Goal: Information Seeking & Learning: Learn about a topic

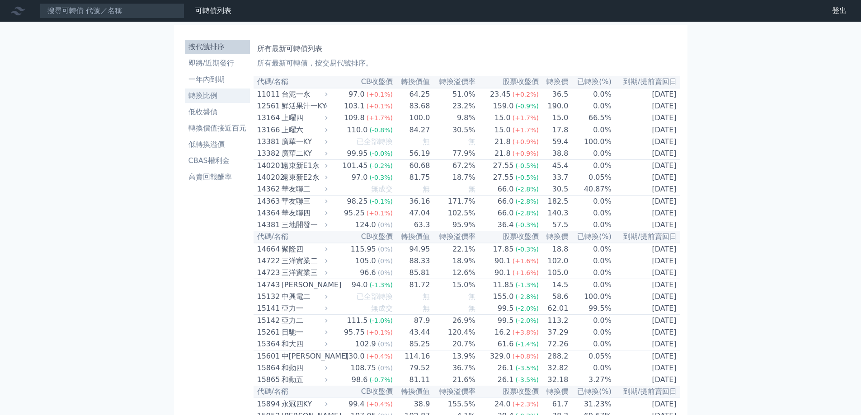
click at [217, 91] on li "轉換比例" at bounding box center [217, 95] width 65 height 11
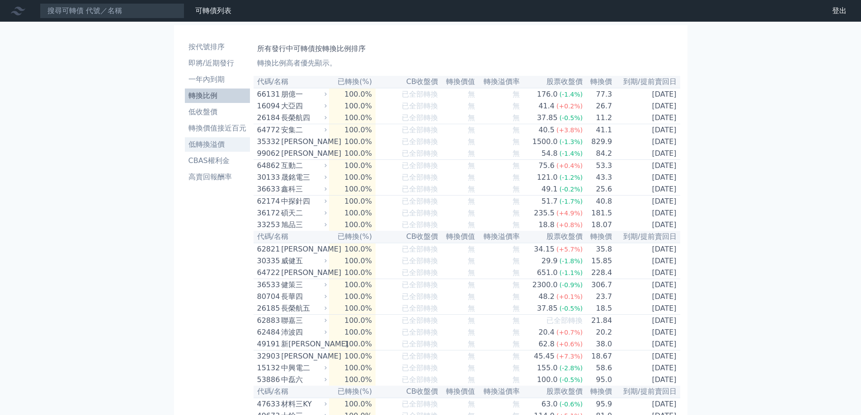
click at [209, 141] on li "低轉換溢價" at bounding box center [217, 144] width 65 height 11
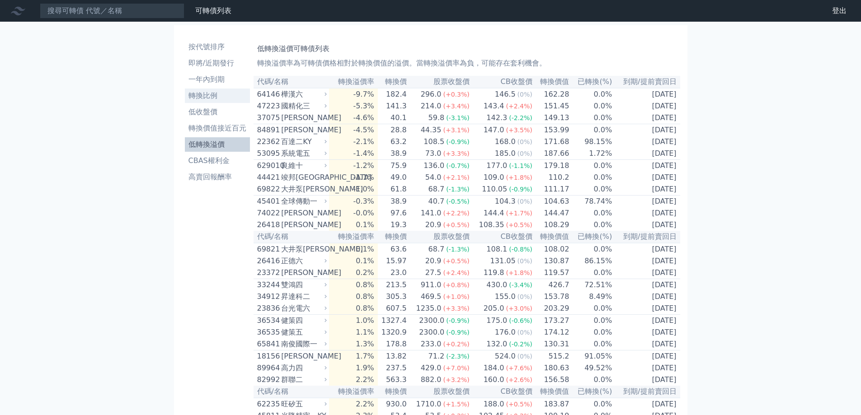
click at [208, 99] on li "轉換比例" at bounding box center [217, 95] width 65 height 11
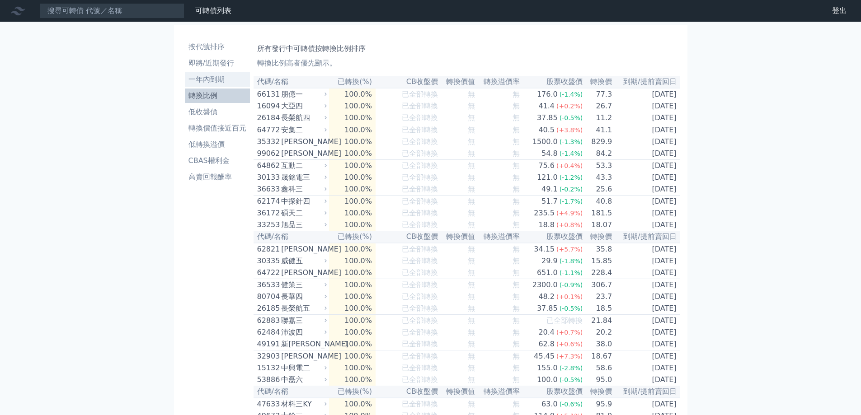
click at [213, 79] on li "一年內到期" at bounding box center [217, 79] width 65 height 11
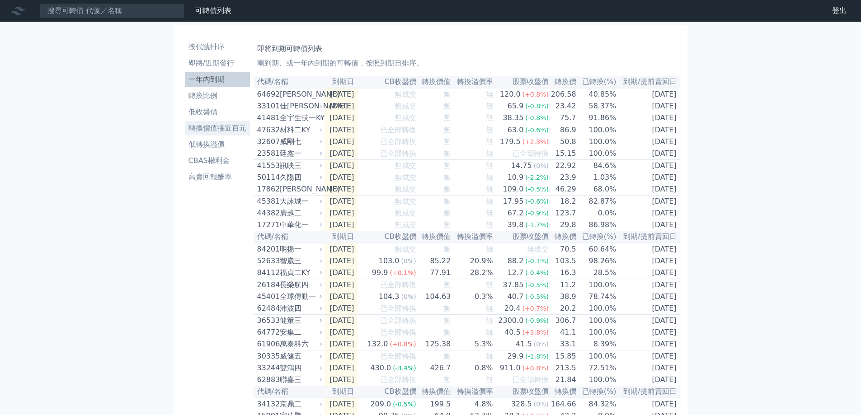
click at [216, 133] on li "轉換價值接近百元" at bounding box center [217, 128] width 65 height 11
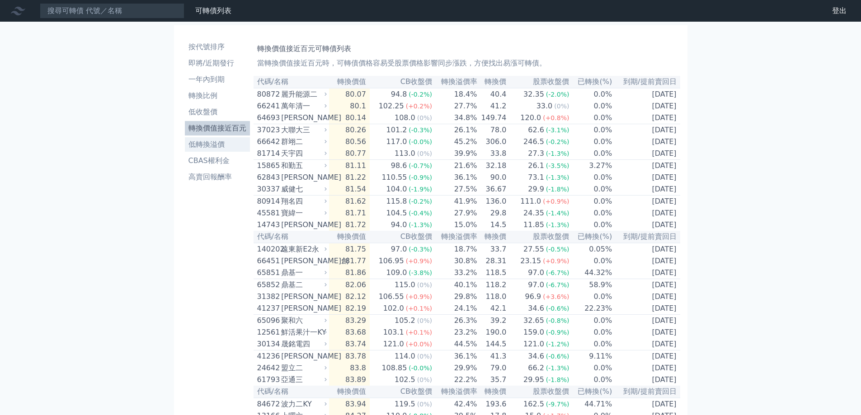
click at [223, 146] on li "低轉換溢價" at bounding box center [217, 144] width 65 height 11
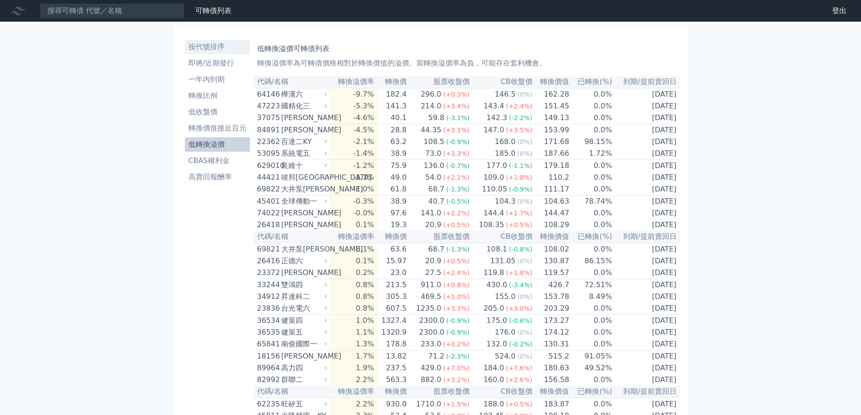
click at [215, 49] on li "按代號排序" at bounding box center [217, 47] width 65 height 11
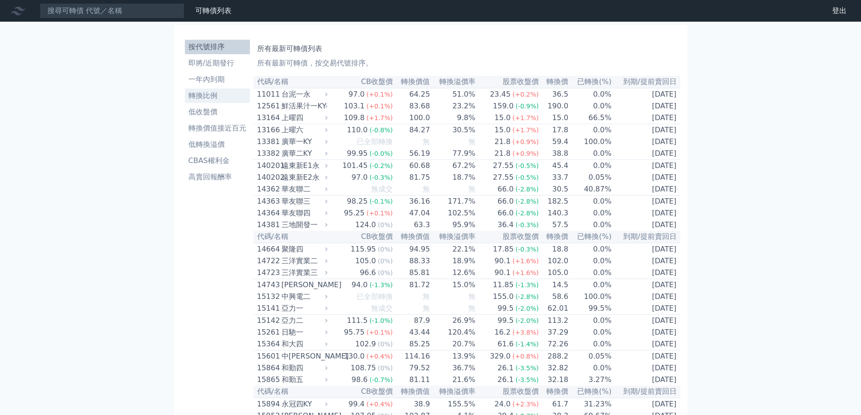
click at [207, 97] on li "轉換比例" at bounding box center [217, 95] width 65 height 11
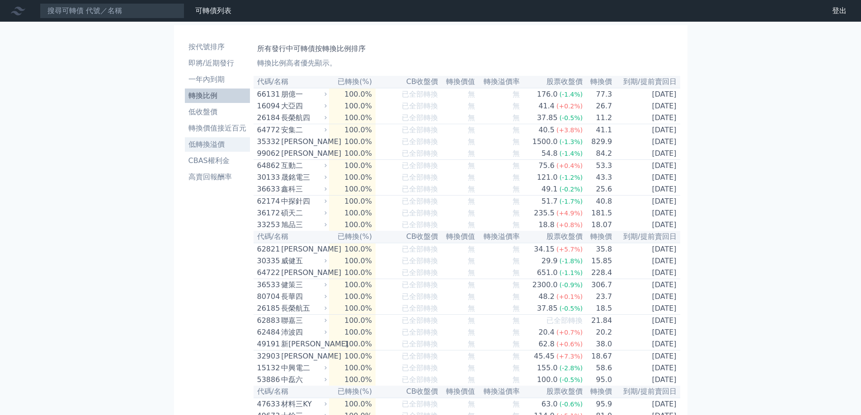
click at [206, 146] on li "低轉換溢價" at bounding box center [217, 144] width 65 height 11
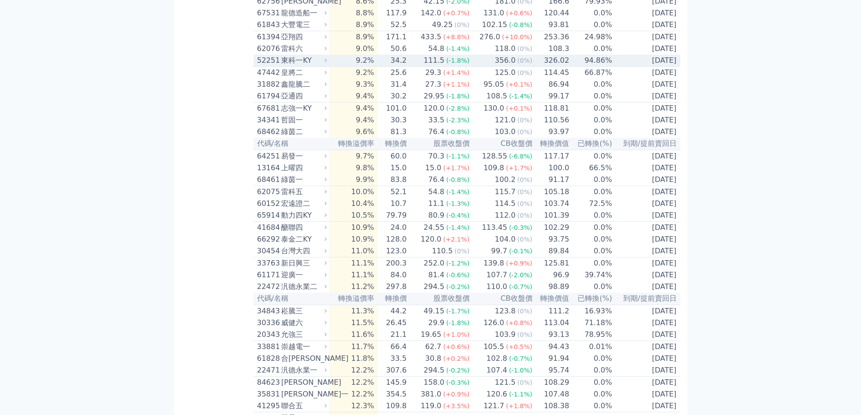
scroll to position [1040, 0]
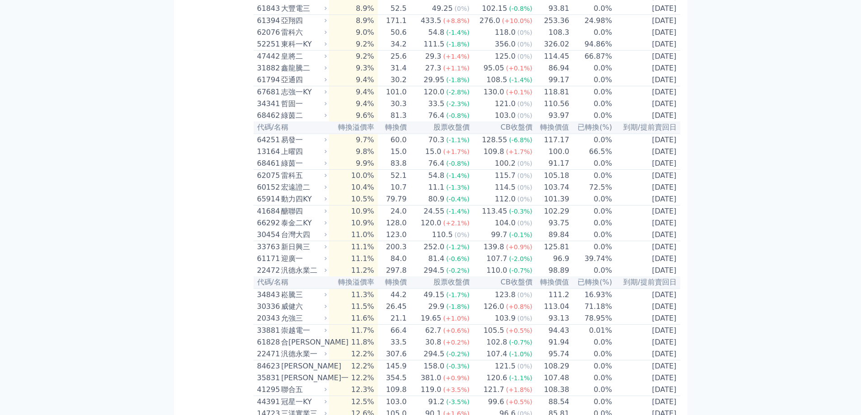
drag, startPoint x: 730, startPoint y: 77, endPoint x: 793, endPoint y: 50, distance: 69.4
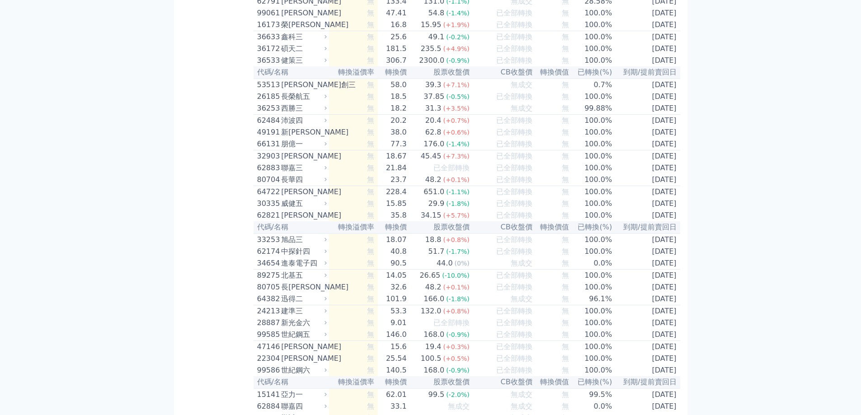
scroll to position [5206, 0]
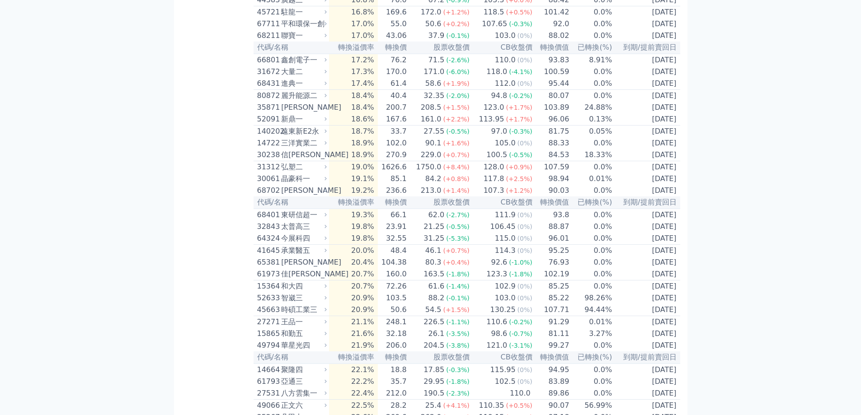
scroll to position [1763, 0]
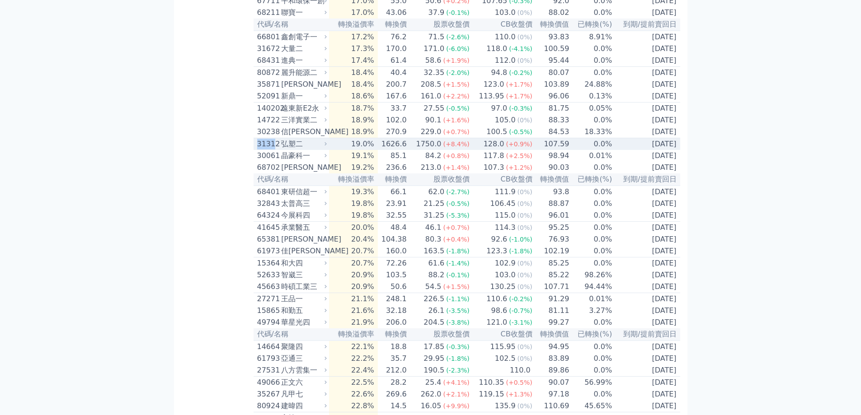
drag, startPoint x: 254, startPoint y: 283, endPoint x: 272, endPoint y: 285, distance: 18.6
click at [272, 151] on td "31312 弘塑二" at bounding box center [292, 144] width 76 height 12
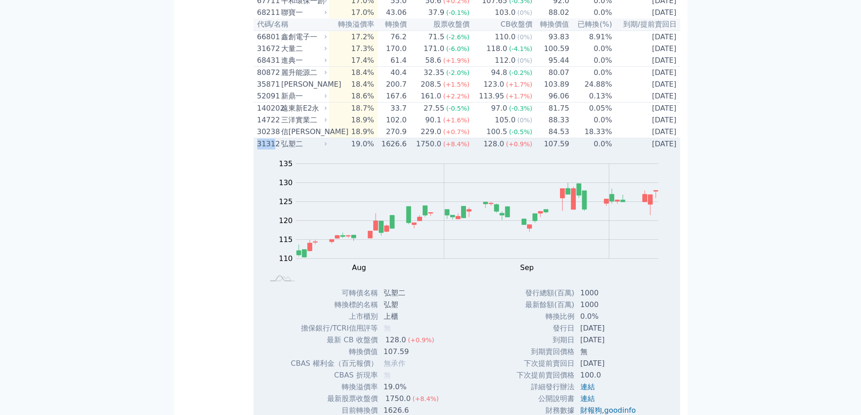
copy div "3131"
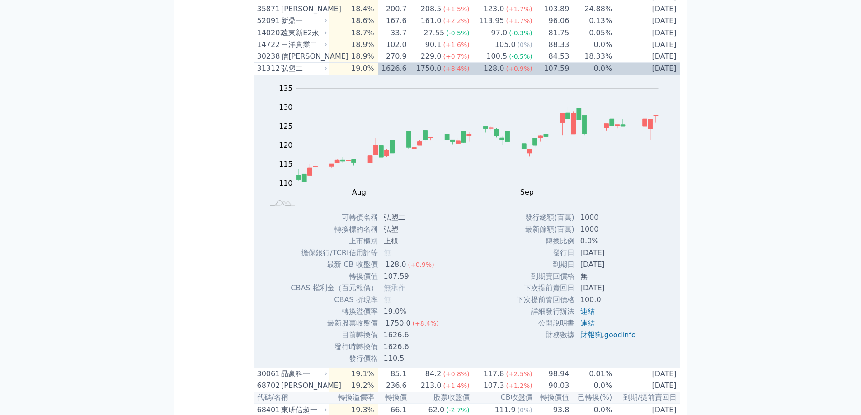
scroll to position [2658, 0]
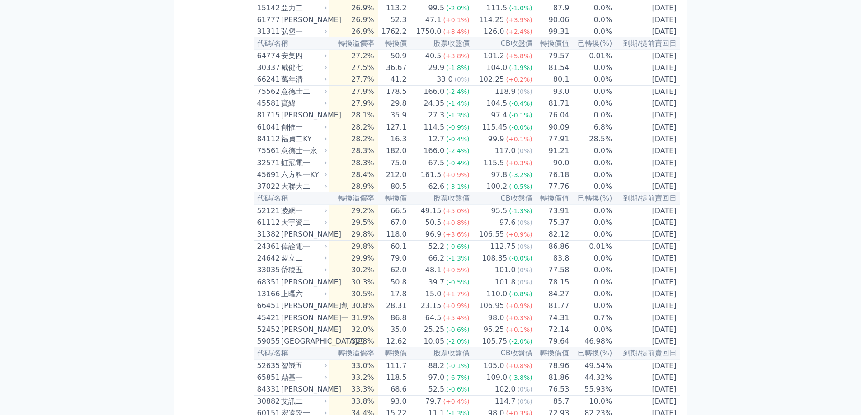
click at [736, 144] on div "可轉債列表 財務數據 可轉債列表 財務數據 登出 登出 按代號排序 即將/近期發行 一年內到期 轉換比例 低收盤價 轉換價值接近百元 低轉換溢價" at bounding box center [430, 104] width 861 height 5525
